Goal: Check status: Check status

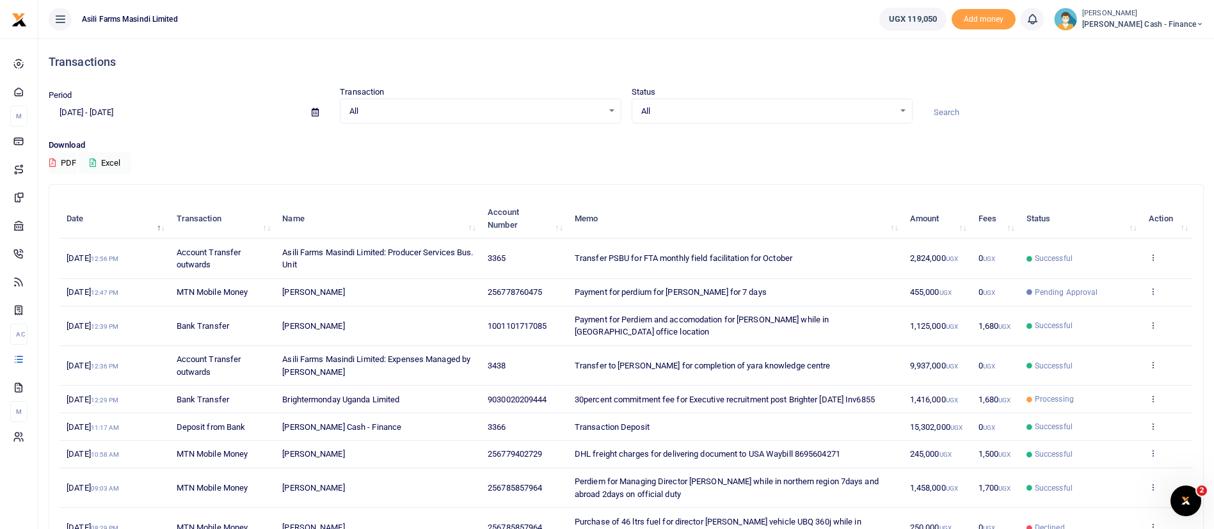
click at [1031, 393] on span "Processing" at bounding box center [1080, 399] width 108 height 12
click at [1153, 394] on icon at bounding box center [1152, 398] width 8 height 9
click at [1096, 408] on link "View details" at bounding box center [1105, 408] width 101 height 18
click at [1150, 394] on icon at bounding box center [1152, 398] width 8 height 9
click at [1136, 399] on link "View details" at bounding box center [1105, 408] width 101 height 18
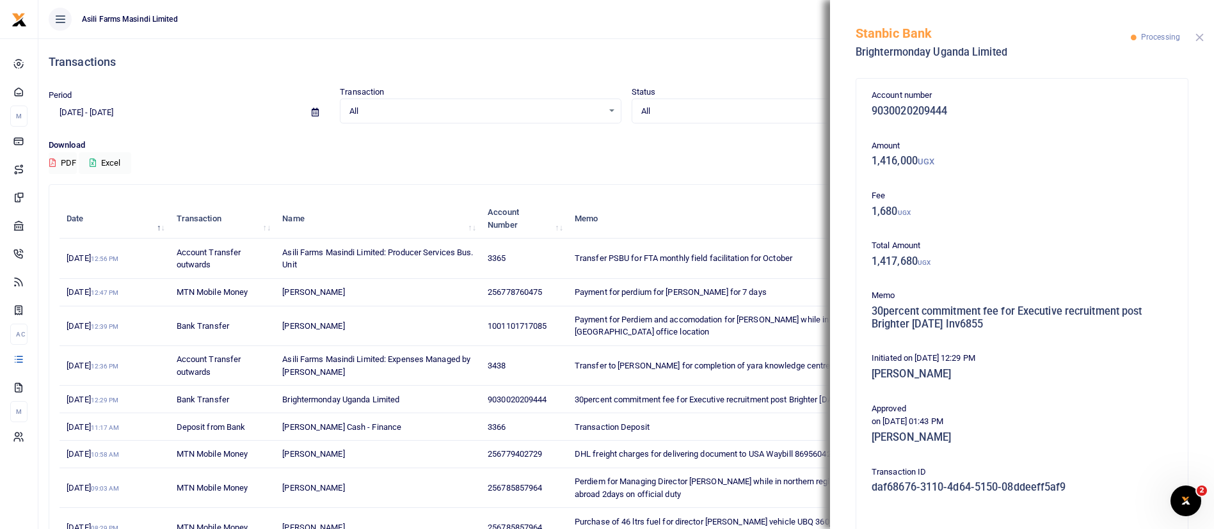
click at [1202, 38] on button "Close" at bounding box center [1199, 37] width 8 height 8
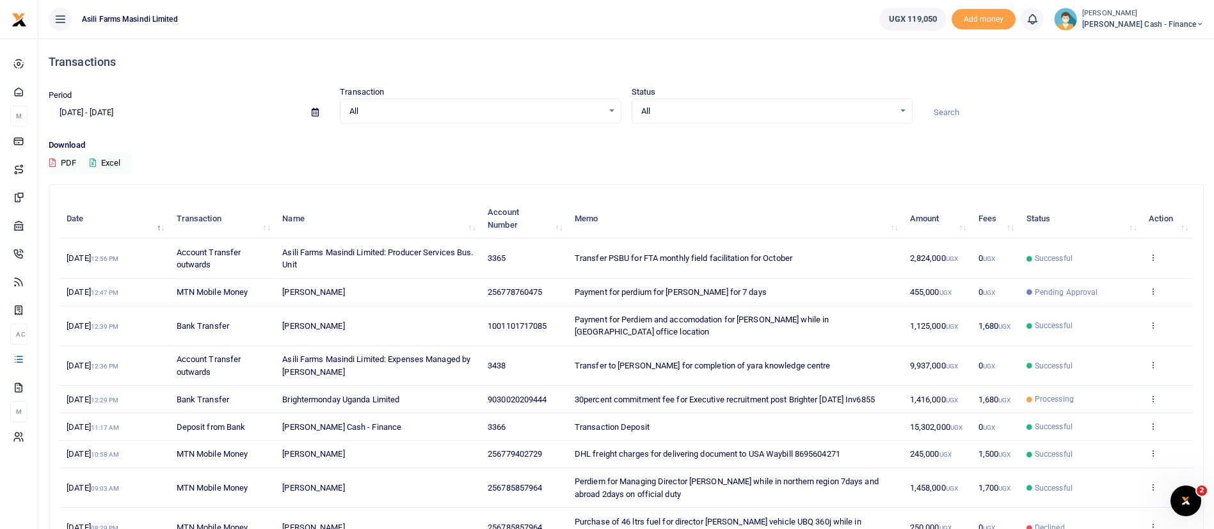
click at [1154, 394] on icon at bounding box center [1152, 398] width 8 height 9
click at [1128, 399] on link "View details" at bounding box center [1105, 408] width 101 height 18
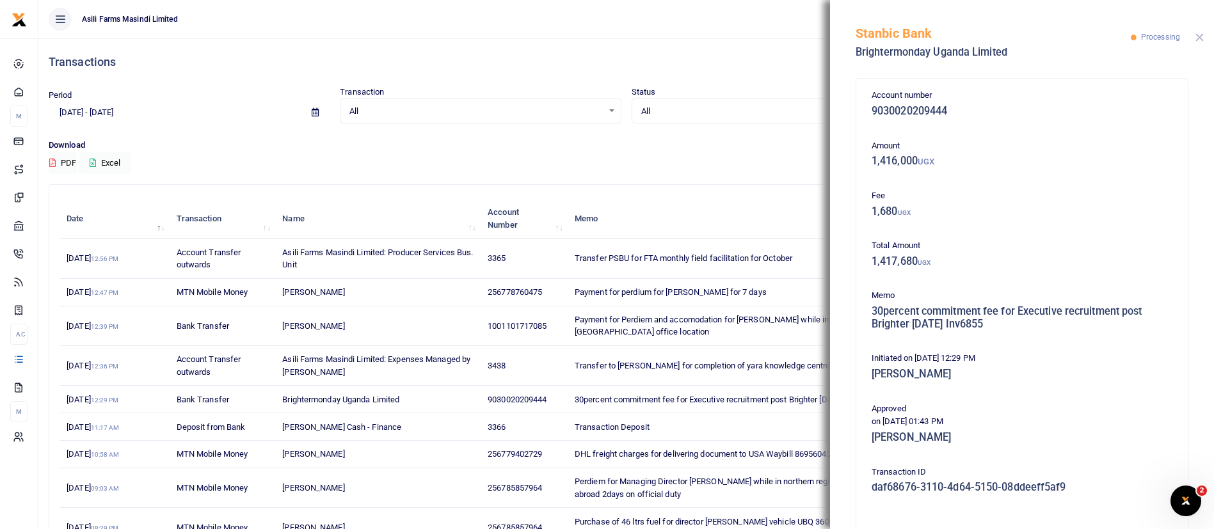
click at [1198, 36] on button "Close" at bounding box center [1199, 37] width 8 height 8
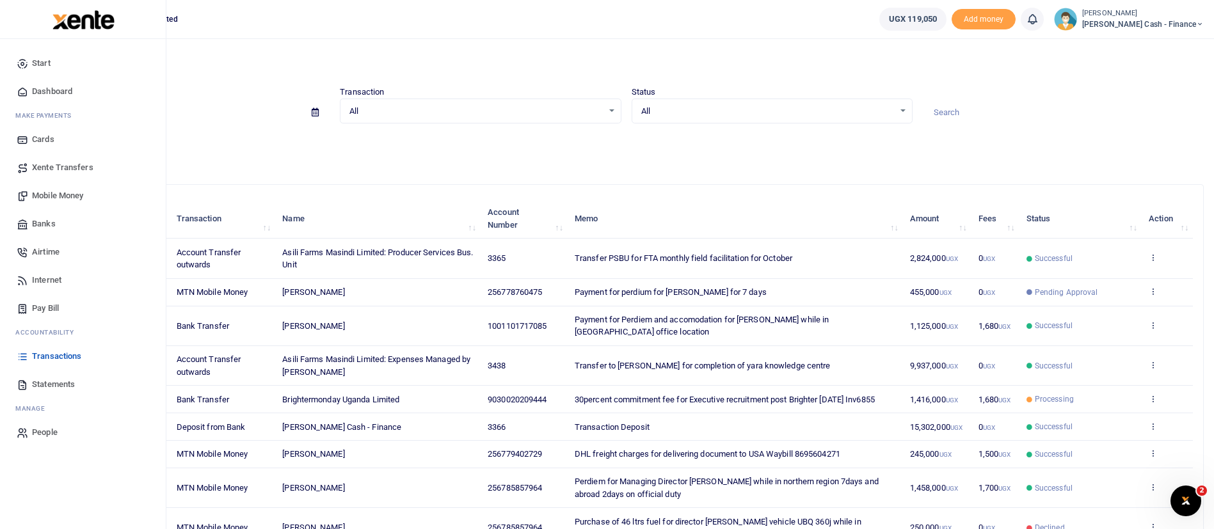
click at [61, 360] on span "Transactions" at bounding box center [56, 356] width 49 height 13
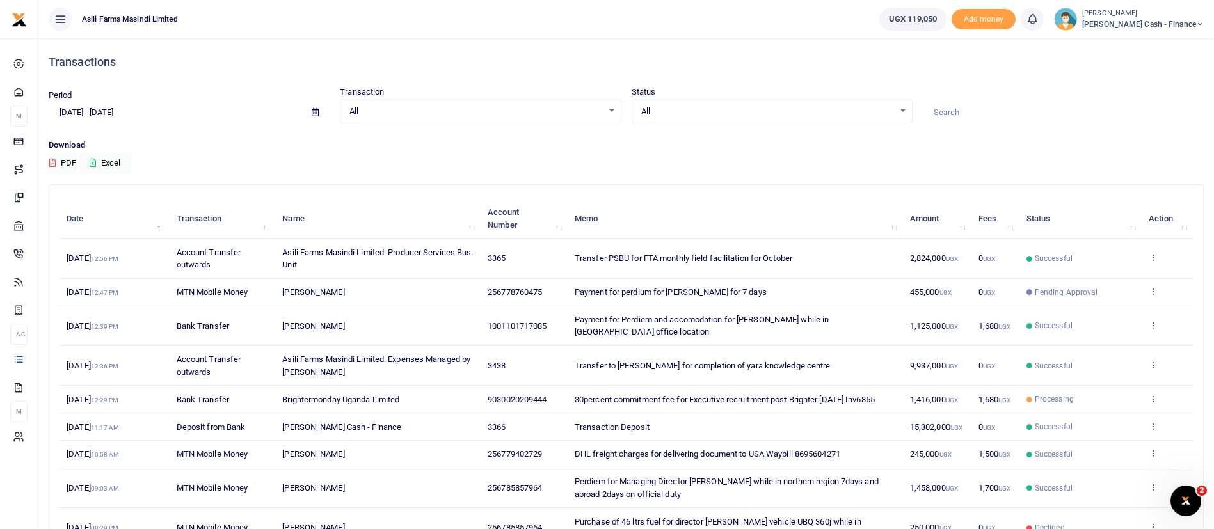
click at [1152, 386] on td "View details Send again" at bounding box center [1166, 400] width 51 height 28
click at [1151, 394] on icon at bounding box center [1152, 398] width 8 height 9
click at [1113, 402] on link "View details" at bounding box center [1105, 408] width 101 height 18
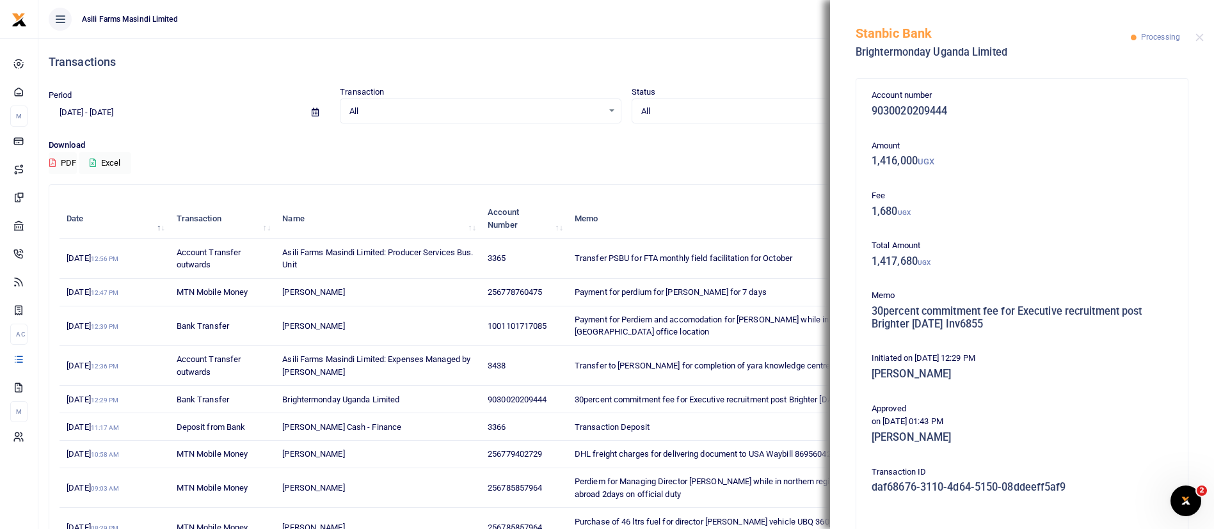
click at [1196, 429] on div "Account number 9030020209444 Amount 1,416,000 UGX Fee 1,680 UGX Total Amount 1,…" at bounding box center [1022, 300] width 384 height 458
click at [1198, 429] on div "Account number 9030020209444 Amount 1,416,000 UGX Fee 1,680 UGX Total Amount 1,…" at bounding box center [1022, 300] width 384 height 458
click at [1199, 35] on button "Close" at bounding box center [1199, 37] width 8 height 8
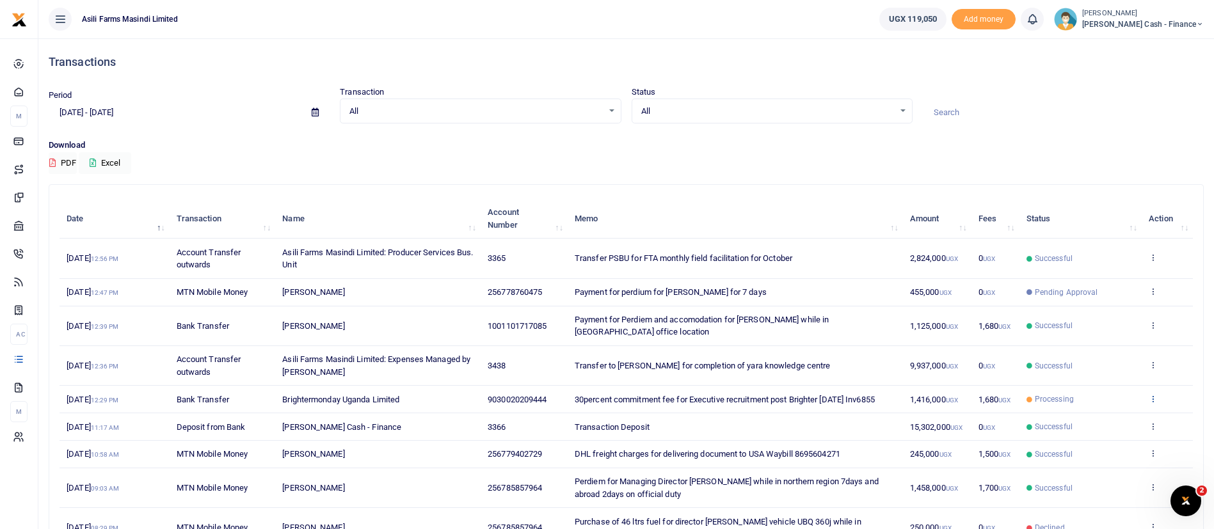
click at [1152, 394] on icon at bounding box center [1152, 398] width 8 height 9
click at [1127, 399] on link "View details" at bounding box center [1105, 408] width 101 height 18
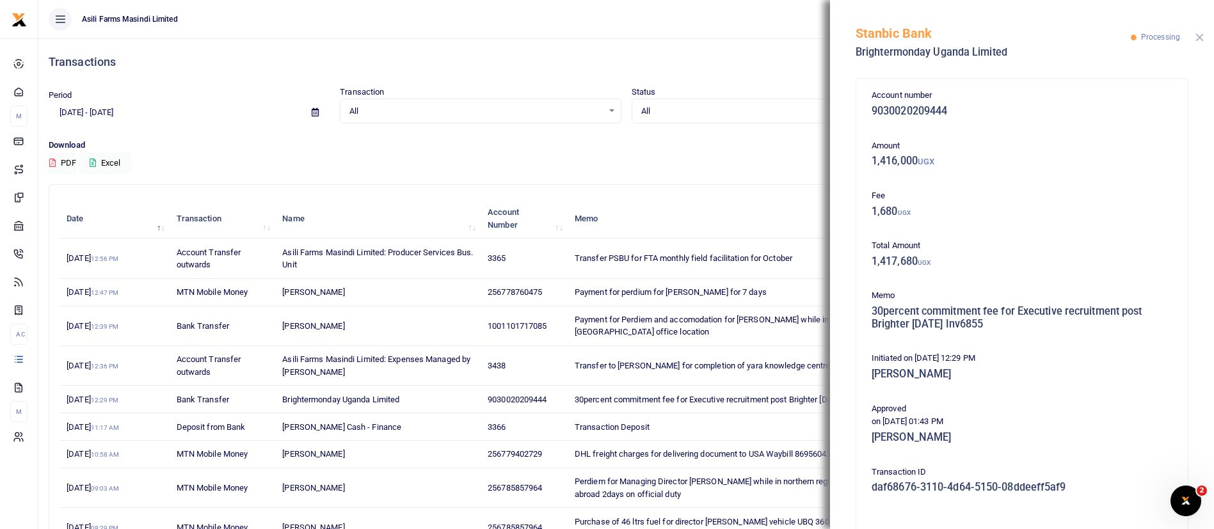
click at [1203, 35] on button "Close" at bounding box center [1199, 37] width 8 height 8
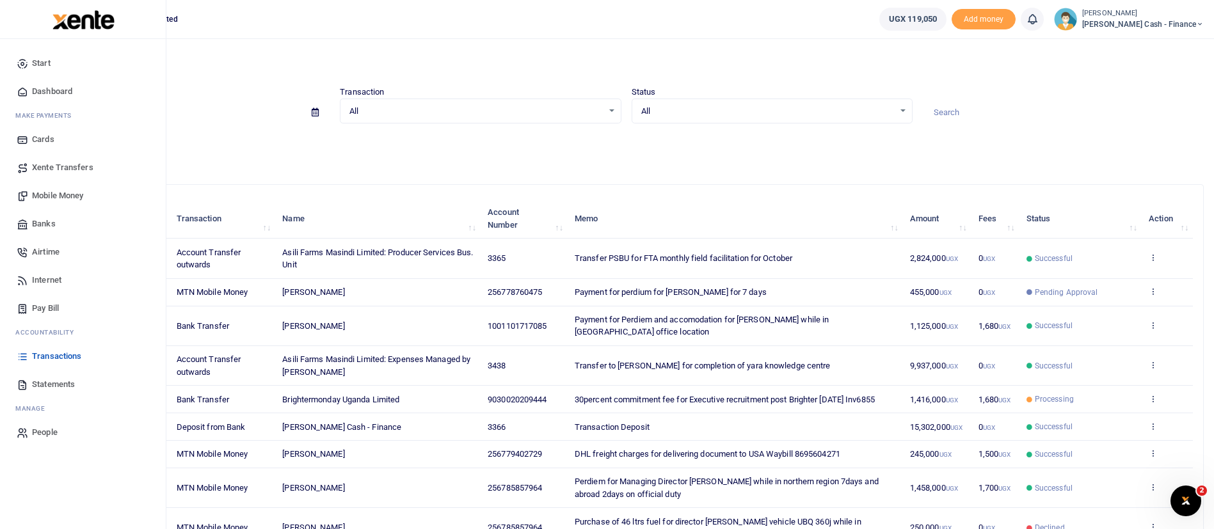
click at [40, 350] on span "Transactions" at bounding box center [56, 356] width 49 height 13
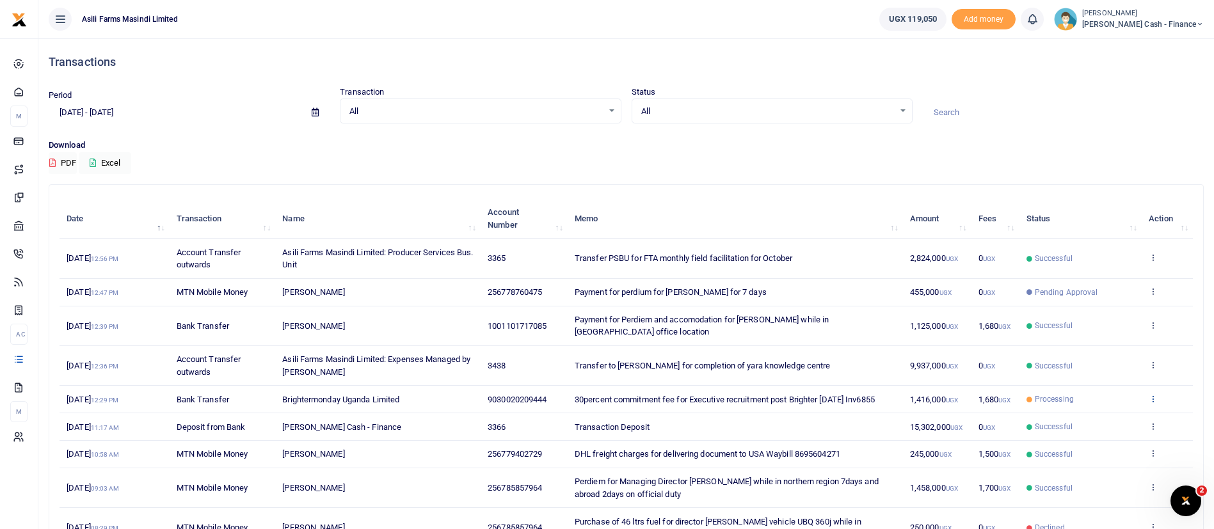
click at [1156, 394] on icon at bounding box center [1152, 398] width 8 height 9
click at [1126, 402] on link "View details" at bounding box center [1105, 408] width 101 height 18
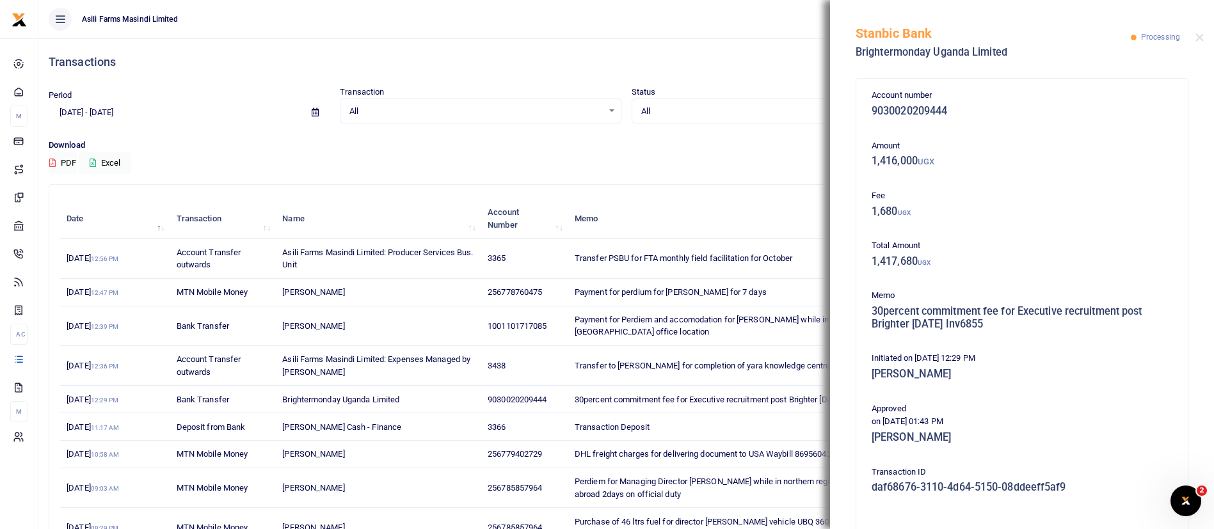
click at [1198, 405] on div "Account number 9030020209444 Amount 1,416,000 UGX Fee 1,680 UGX Total Amount 1,…" at bounding box center [1022, 300] width 384 height 458
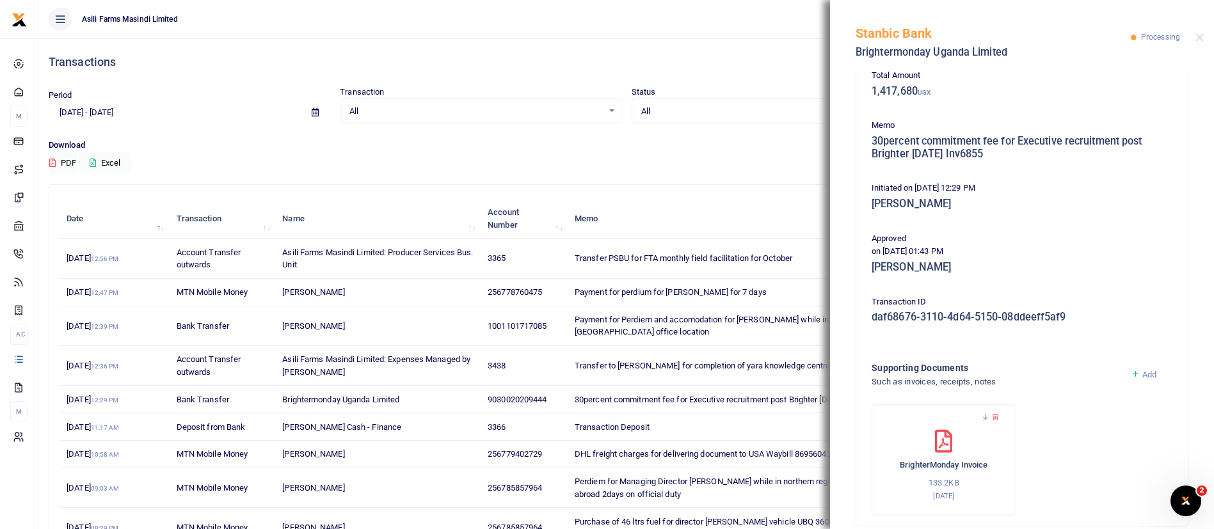
scroll to position [188, 0]
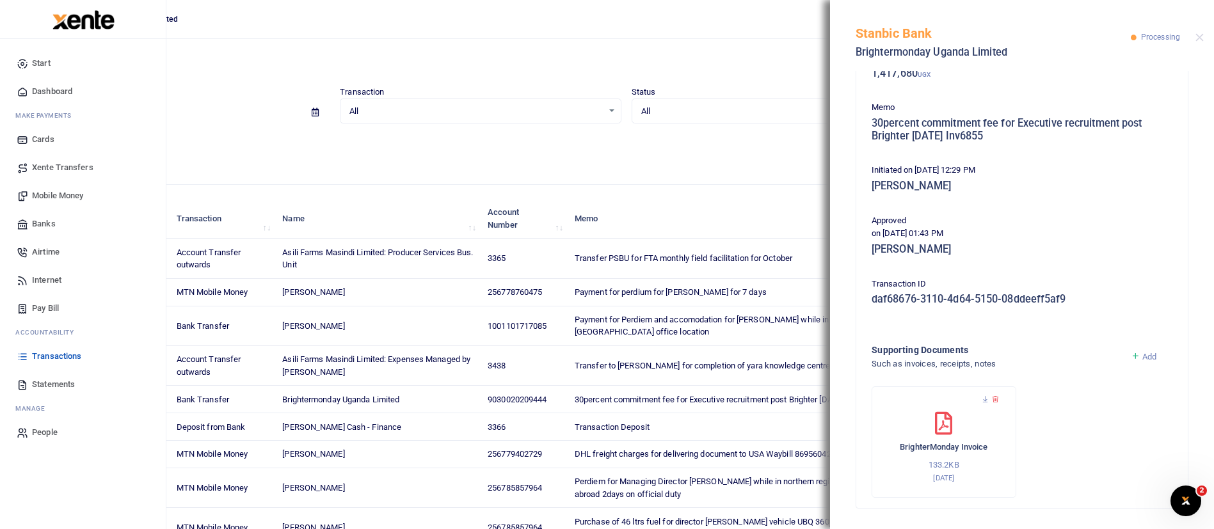
click at [91, 15] on img at bounding box center [83, 19] width 62 height 19
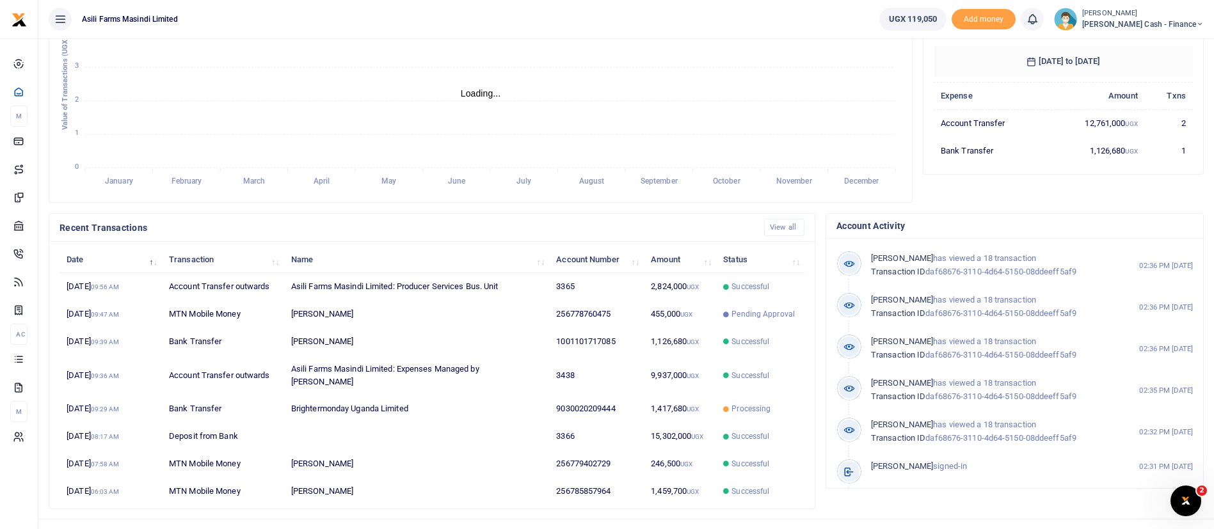
scroll to position [235, 0]
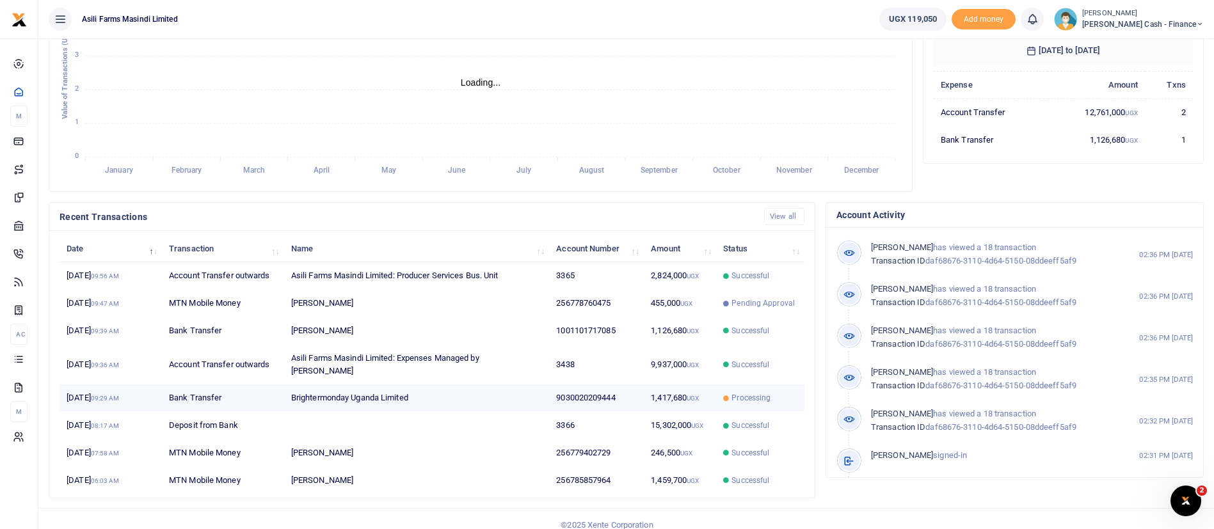
click at [74, 384] on td "[DATE] 09:29 AM" at bounding box center [110, 398] width 102 height 28
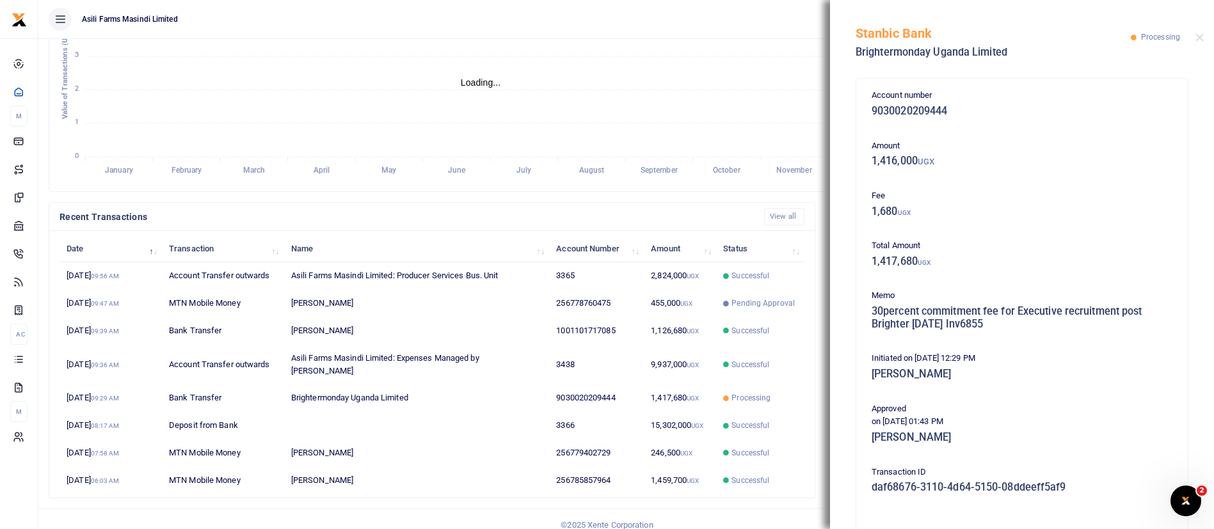
scroll to position [188, 0]
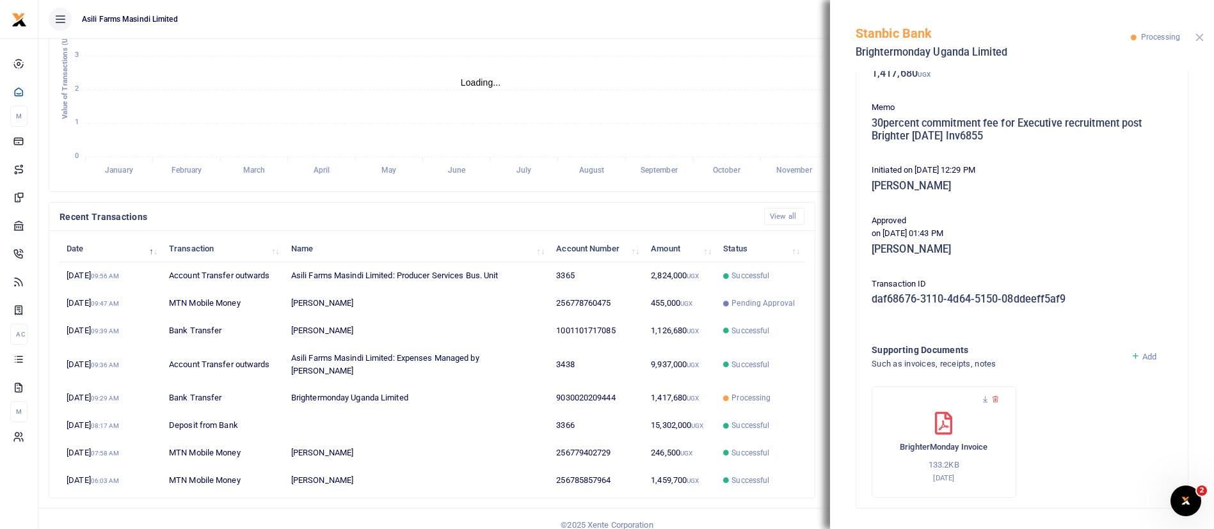
click at [1196, 38] on button "Close" at bounding box center [1199, 37] width 8 height 8
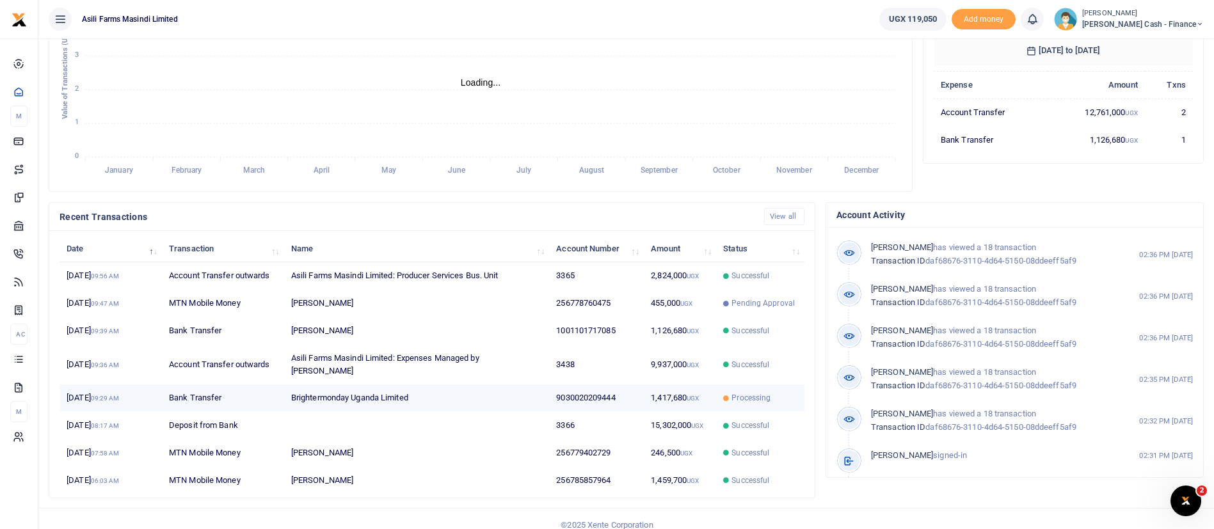
click at [691, 384] on td "1,417,680 UGX" at bounding box center [680, 398] width 72 height 28
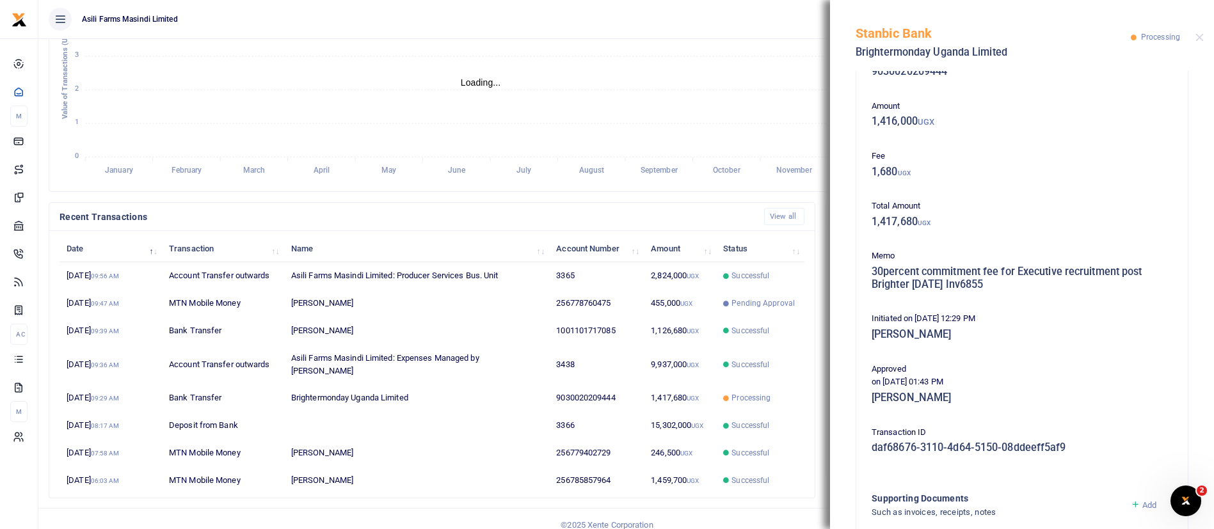
scroll to position [0, 0]
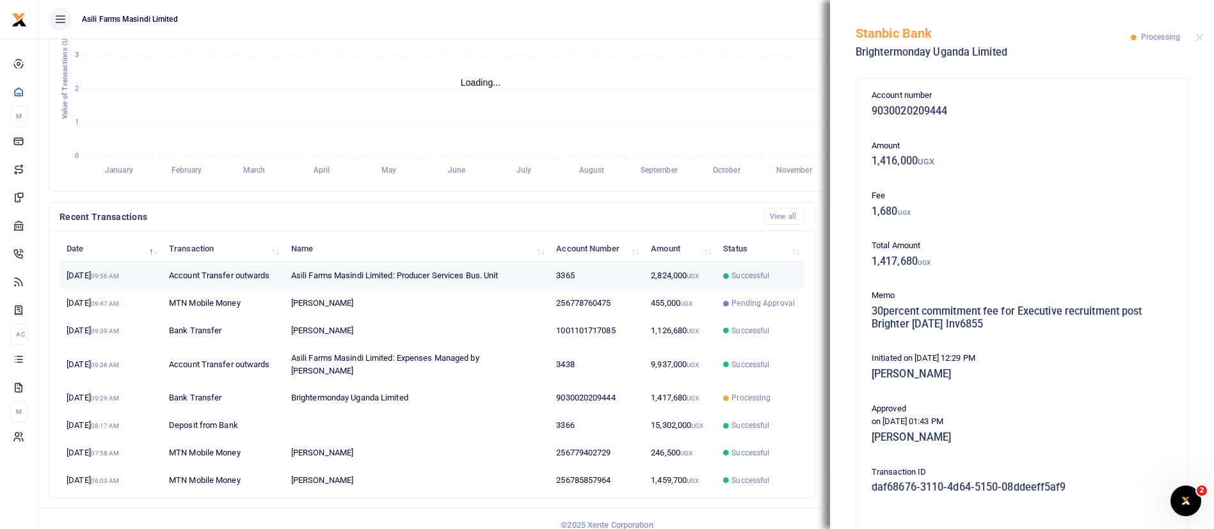
click at [672, 277] on td "2,824,000 UGX" at bounding box center [680, 276] width 72 height 28
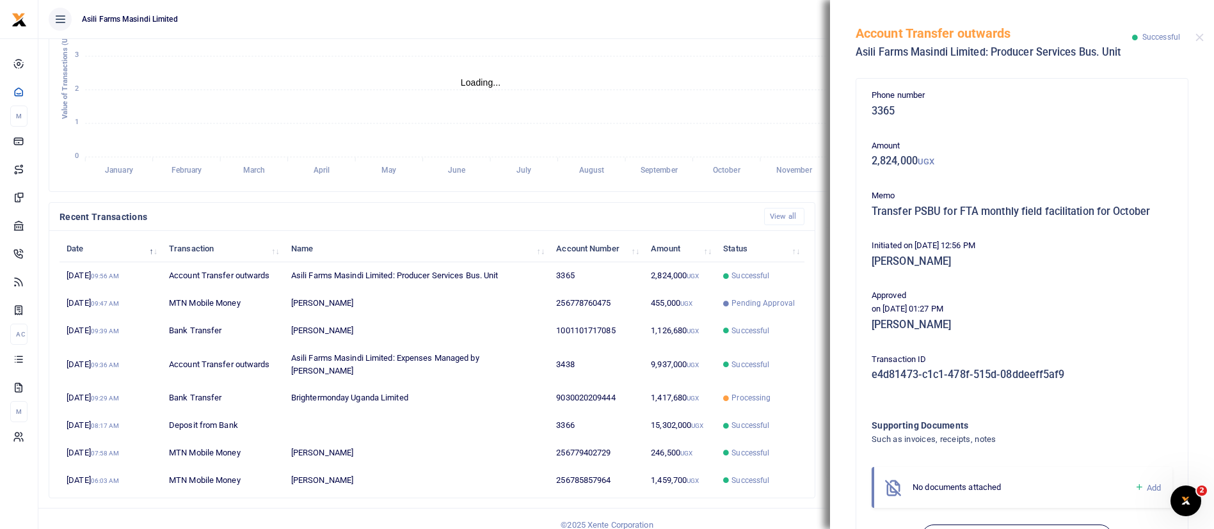
click at [1204, 33] on div "Account Transfer outwards Asili Farms Masindi Limited: Producer Services Bus. U…" at bounding box center [1022, 35] width 384 height 71
click at [1201, 36] on button "Close" at bounding box center [1199, 37] width 8 height 8
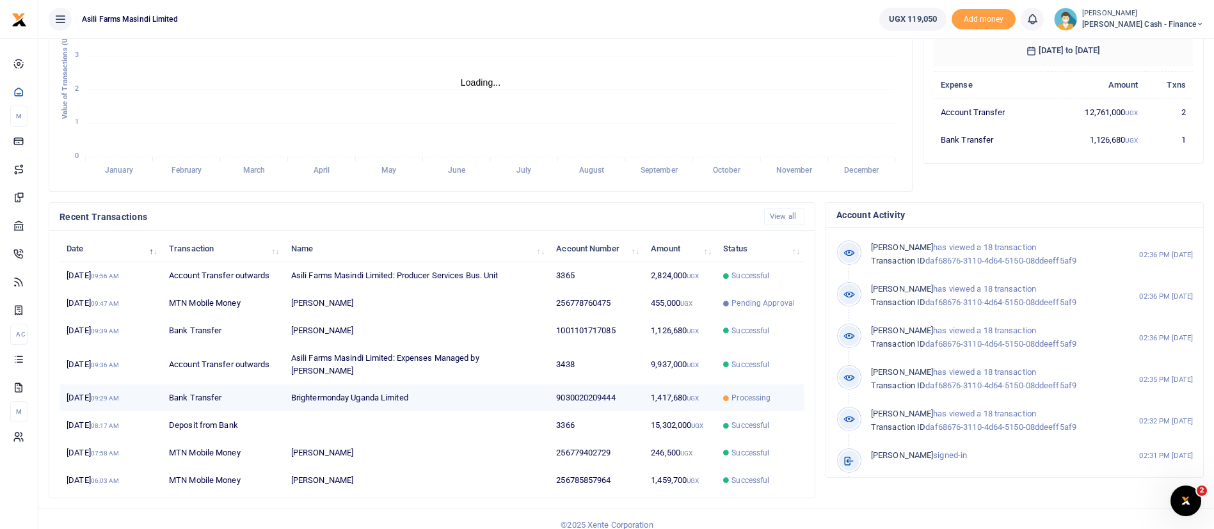
click at [705, 388] on td "1,417,680 UGX" at bounding box center [680, 398] width 72 height 28
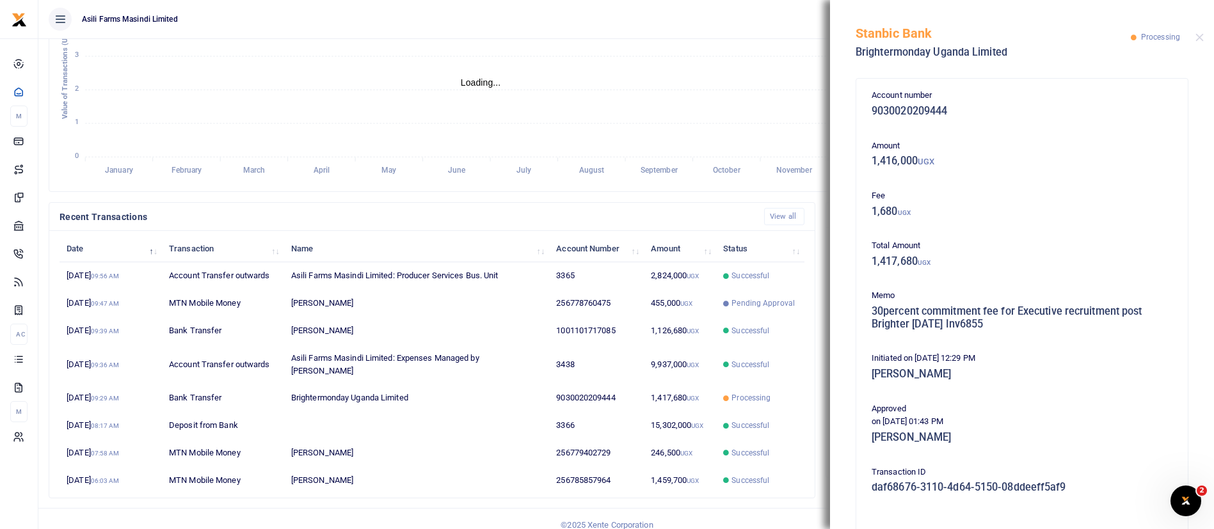
click at [1205, 39] on div "Stanbic Bank Brightermonday Uganda Limited Processing" at bounding box center [1022, 35] width 384 height 71
click at [1197, 40] on button "Close" at bounding box center [1199, 37] width 8 height 8
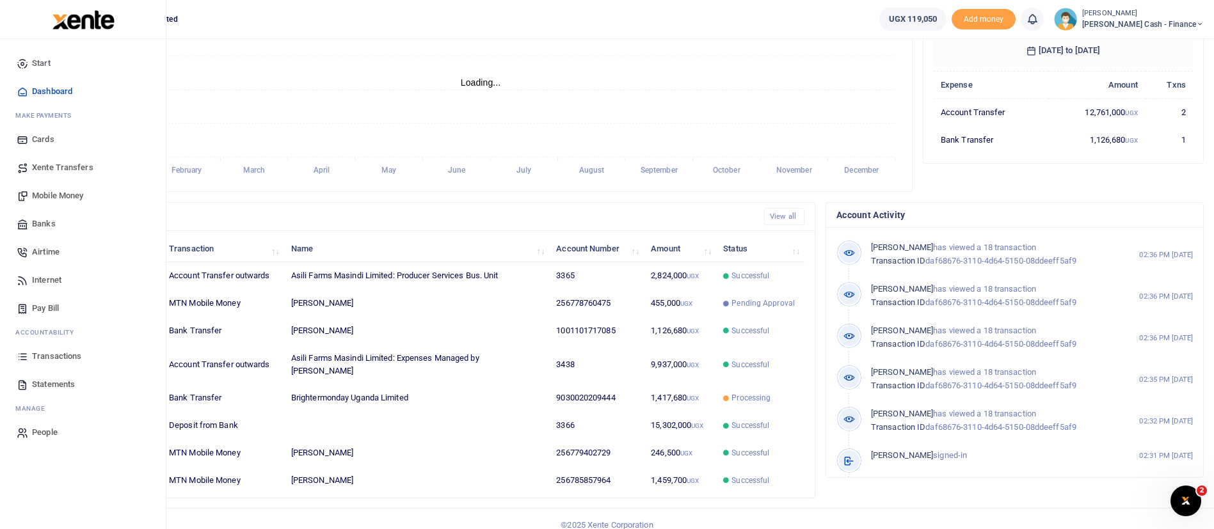
click at [81, 22] on img at bounding box center [83, 19] width 62 height 19
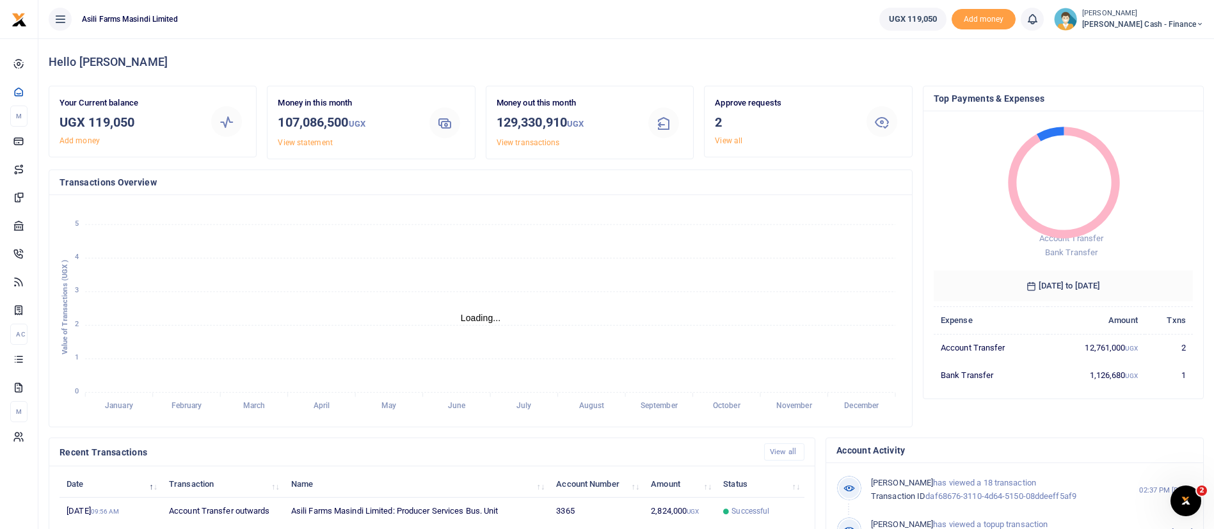
scroll to position [235, 0]
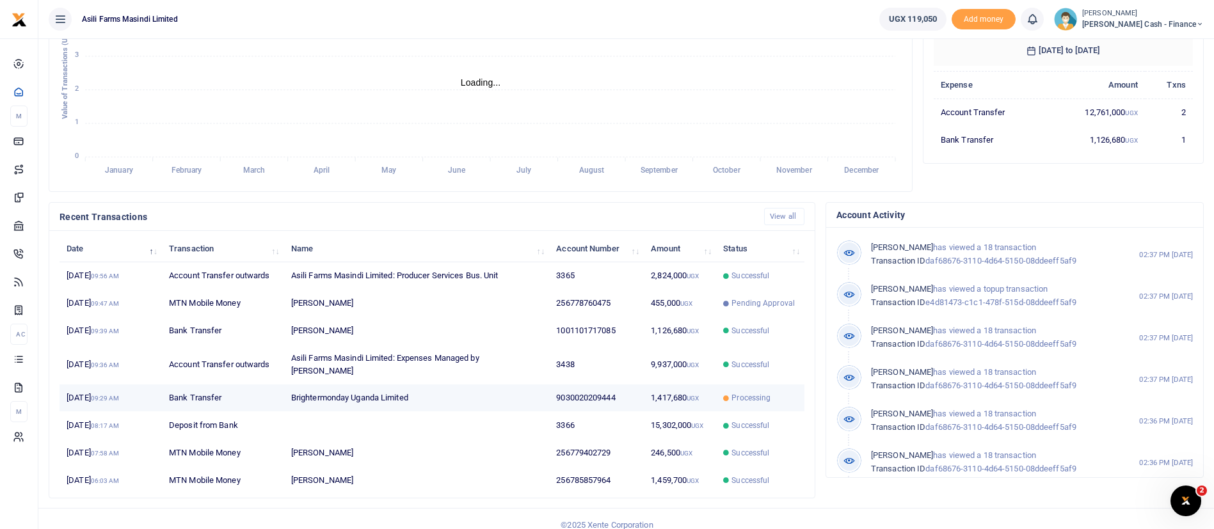
click at [703, 384] on td "1,417,680 UGX" at bounding box center [680, 398] width 72 height 28
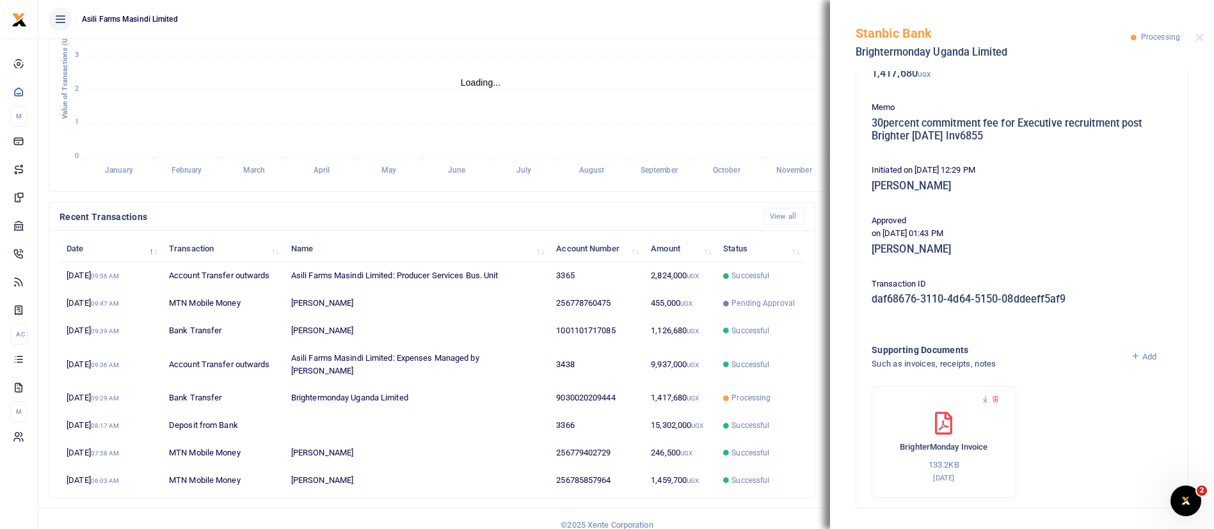
scroll to position [0, 0]
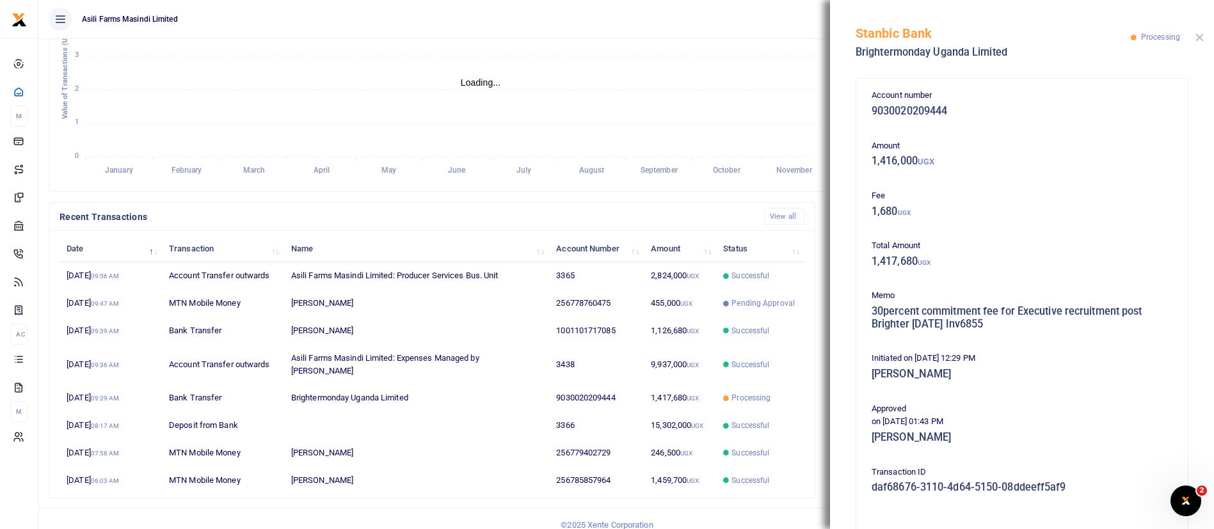
click at [1199, 36] on button "Close" at bounding box center [1199, 37] width 8 height 8
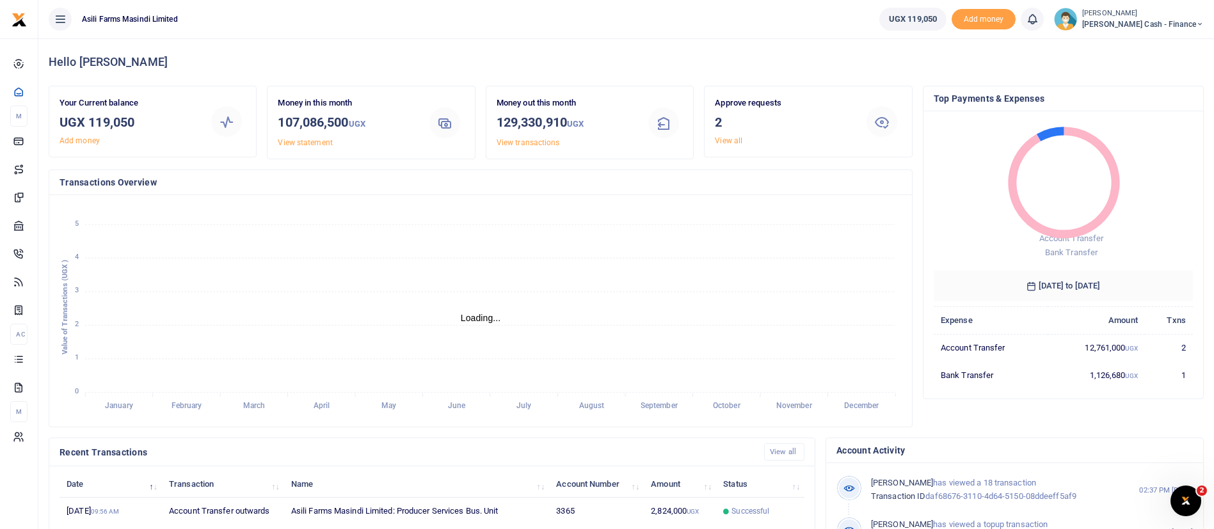
scroll to position [235, 0]
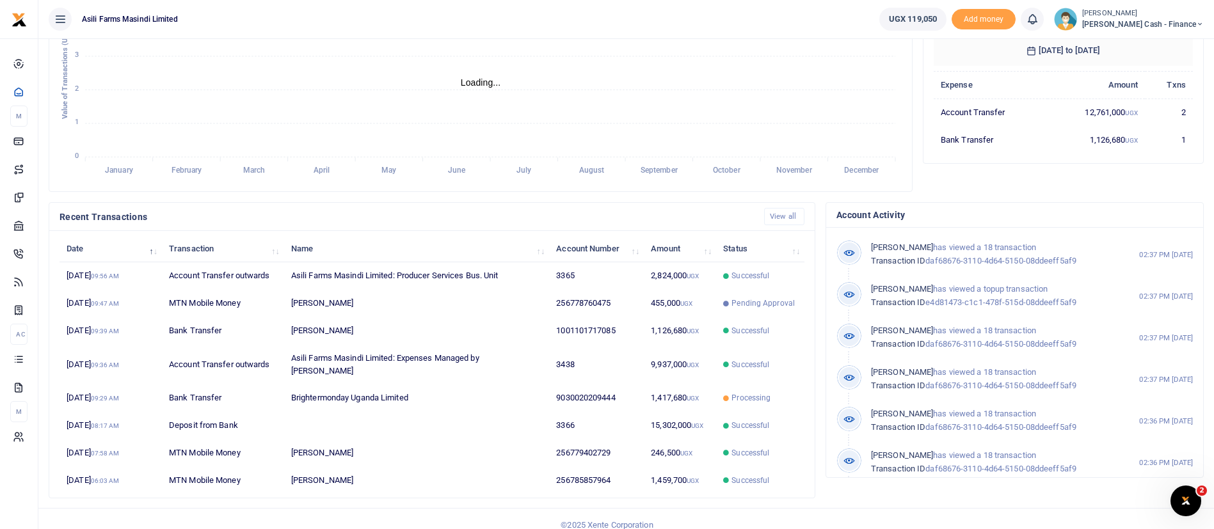
click at [1142, 20] on span "[PERSON_NAME] Cash - Finance" at bounding box center [1143, 25] width 122 height 12
